Goal: Task Accomplishment & Management: Manage account settings

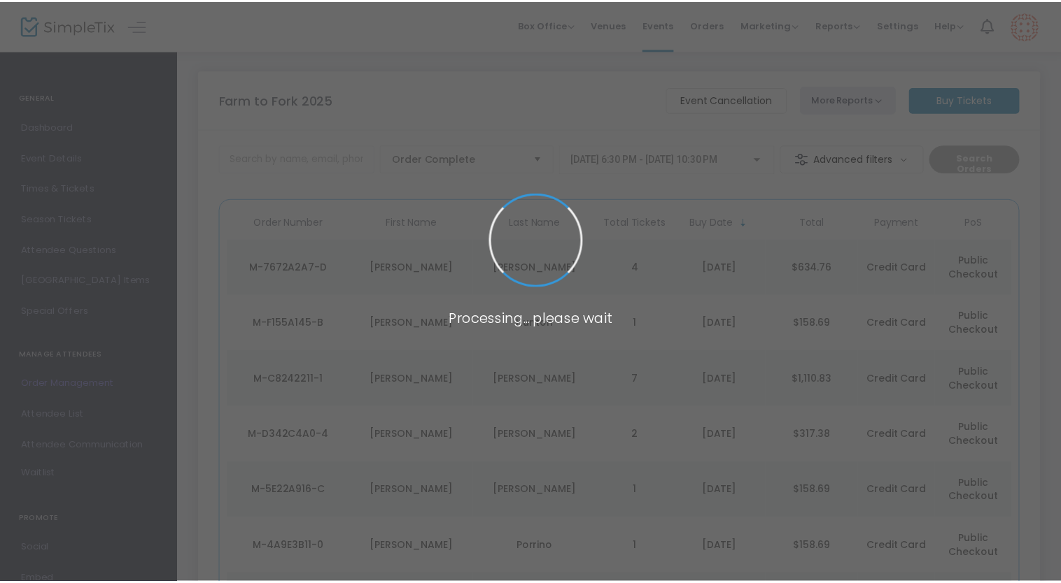
scroll to position [103, 0]
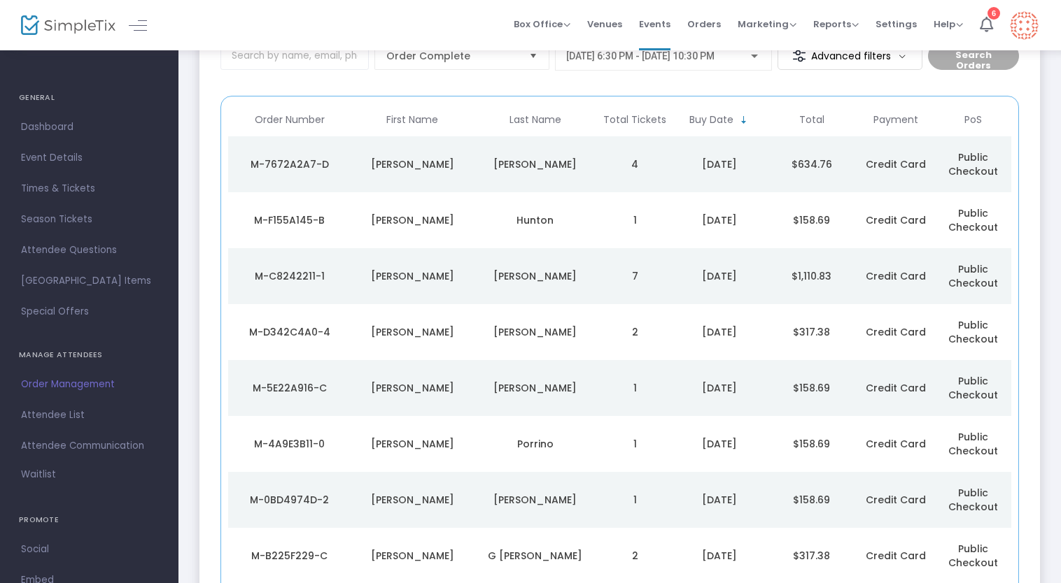
click at [601, 172] on td "4" at bounding box center [635, 164] width 77 height 56
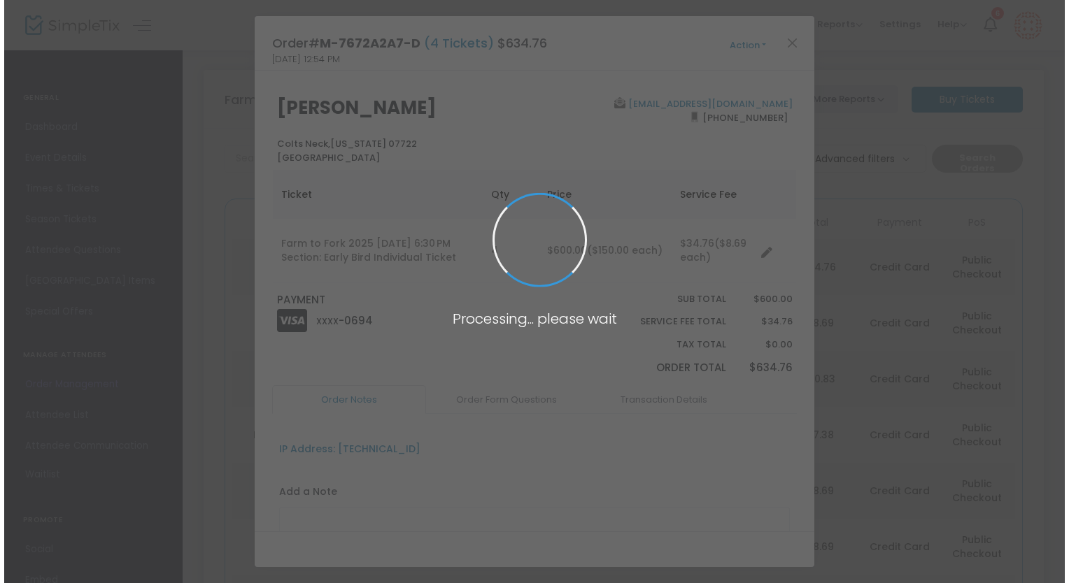
scroll to position [0, 0]
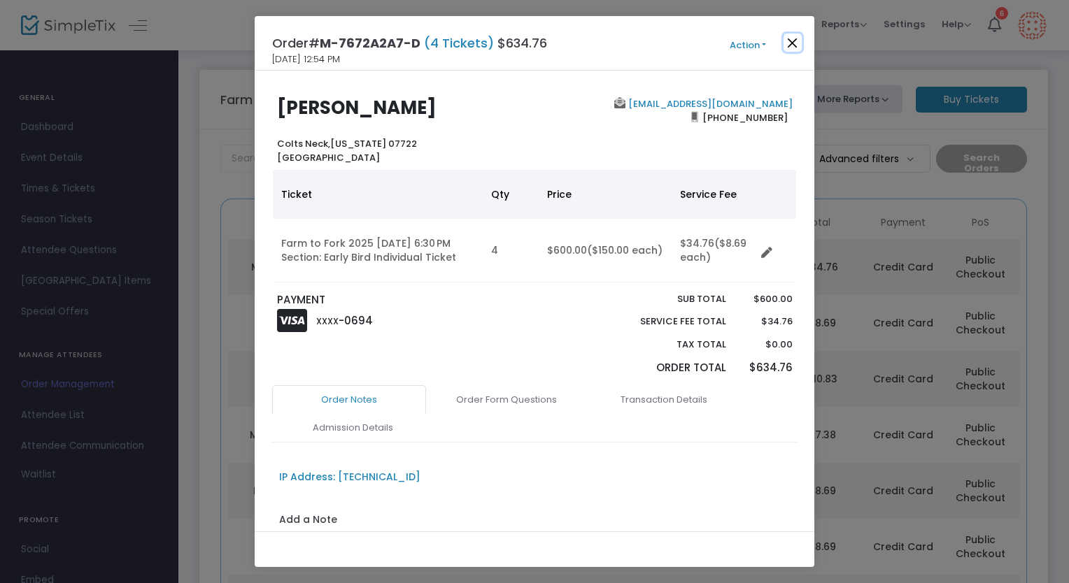
click at [798, 49] on button "Close" at bounding box center [793, 43] width 18 height 18
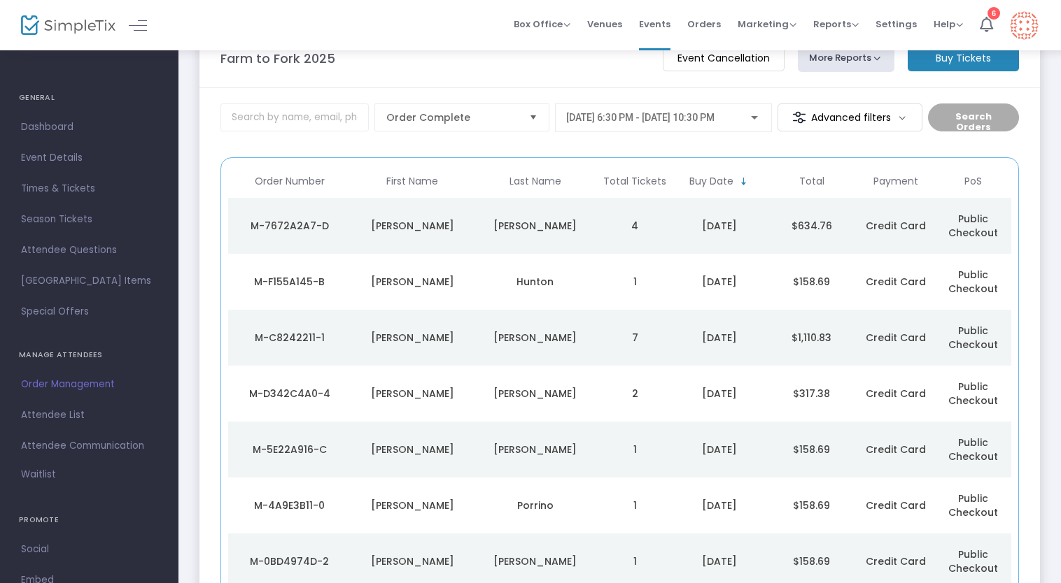
scroll to position [103, 0]
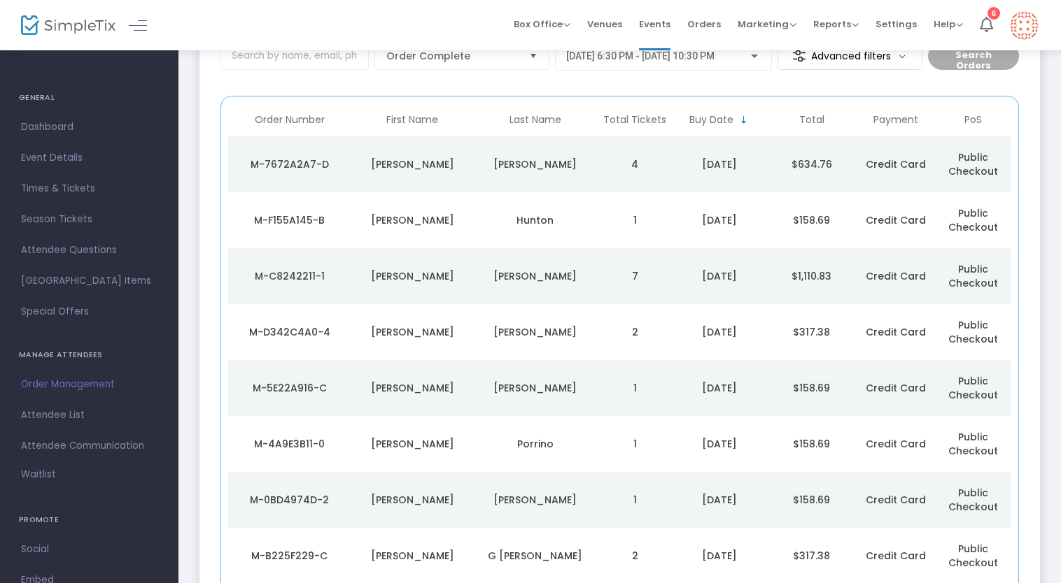
click at [497, 171] on td "[PERSON_NAME]" at bounding box center [535, 164] width 123 height 56
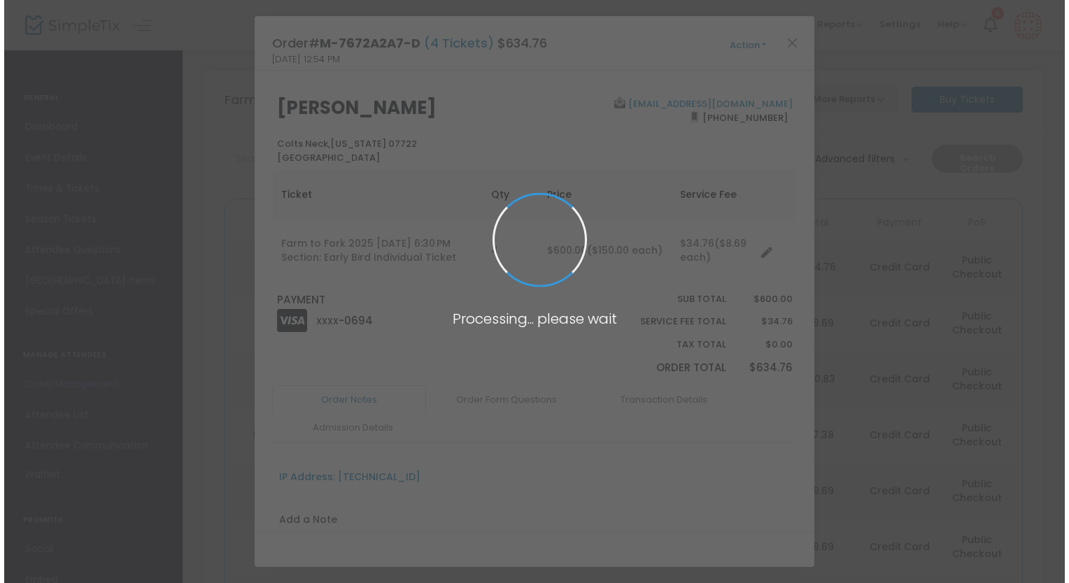
scroll to position [0, 0]
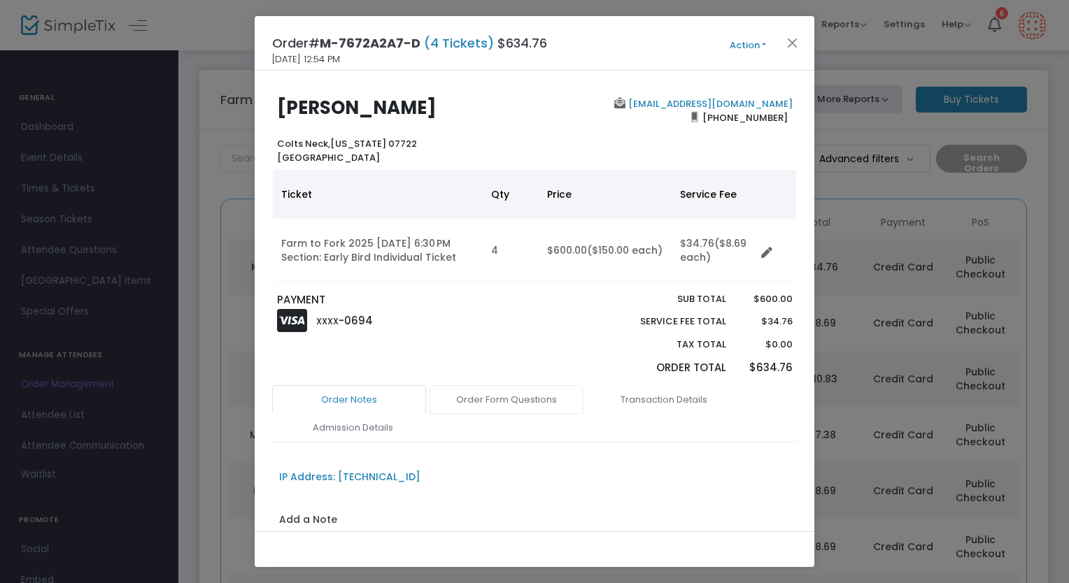
click at [492, 385] on link "Order Form Questions" at bounding box center [507, 399] width 154 height 29
